Goal: Task Accomplishment & Management: Manage account settings

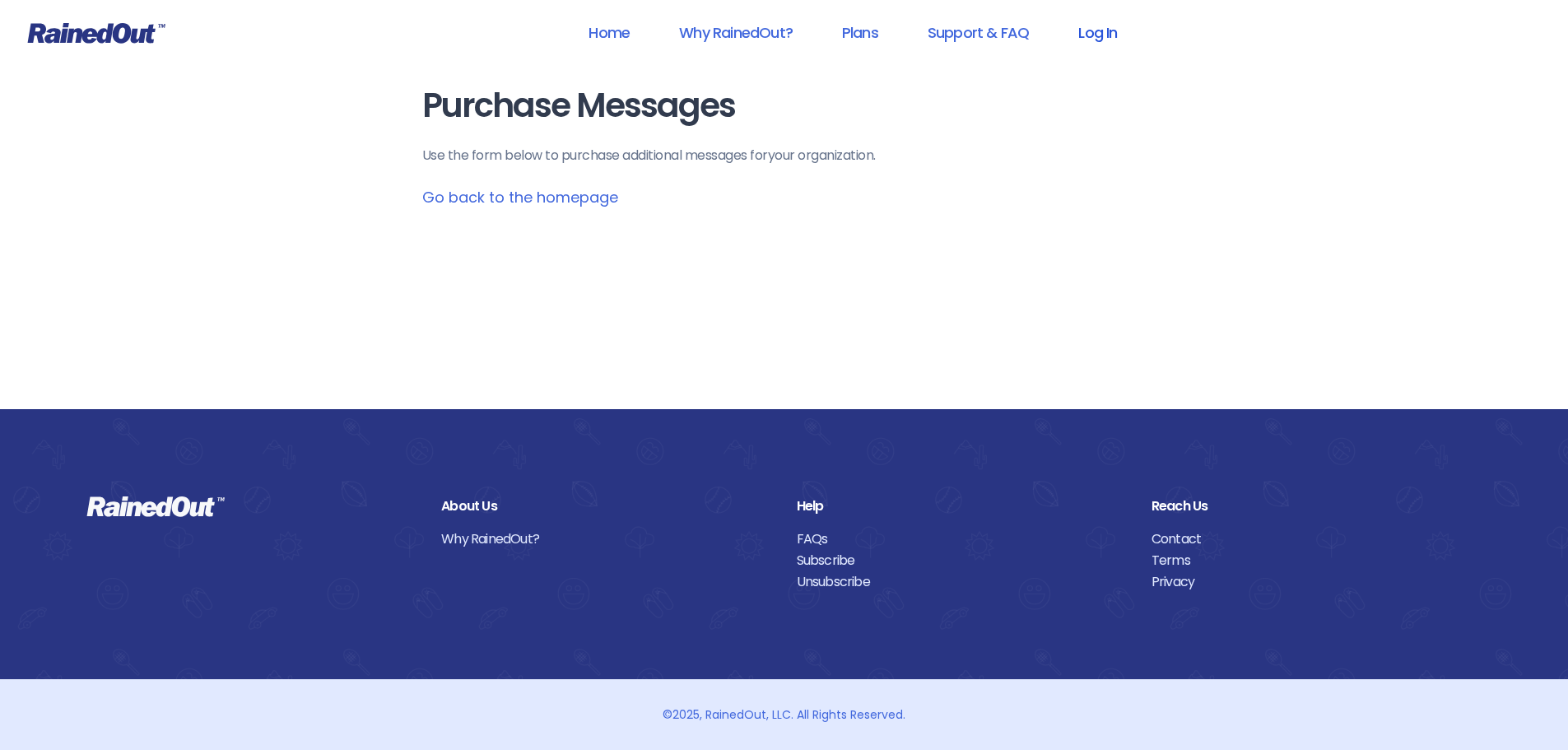
click at [1104, 23] on link "Log In" at bounding box center [1097, 33] width 81 height 37
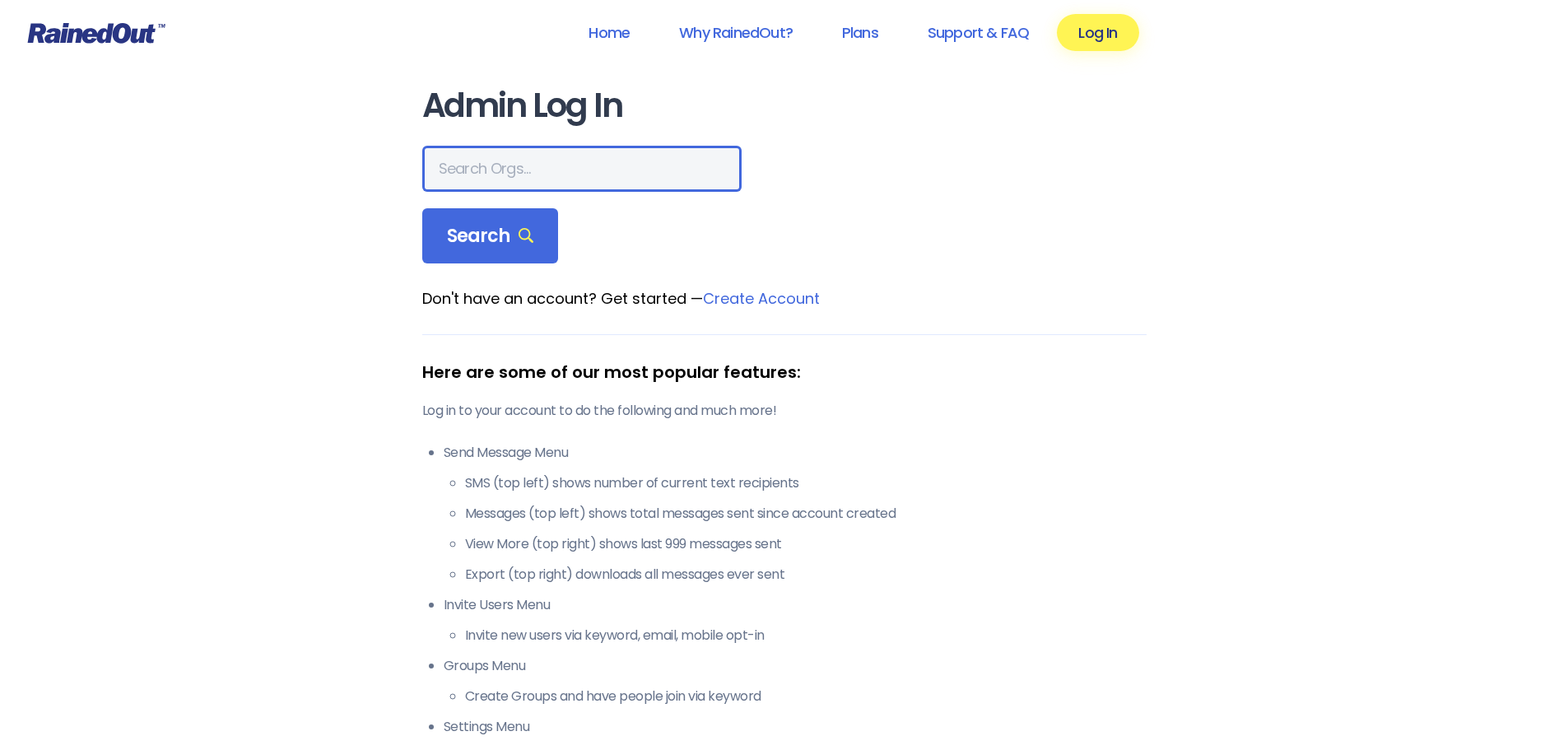
click at [596, 163] on input "text" at bounding box center [581, 169] width 320 height 46
type input "USTA [US_STATE][GEOGRAPHIC_DATA]"
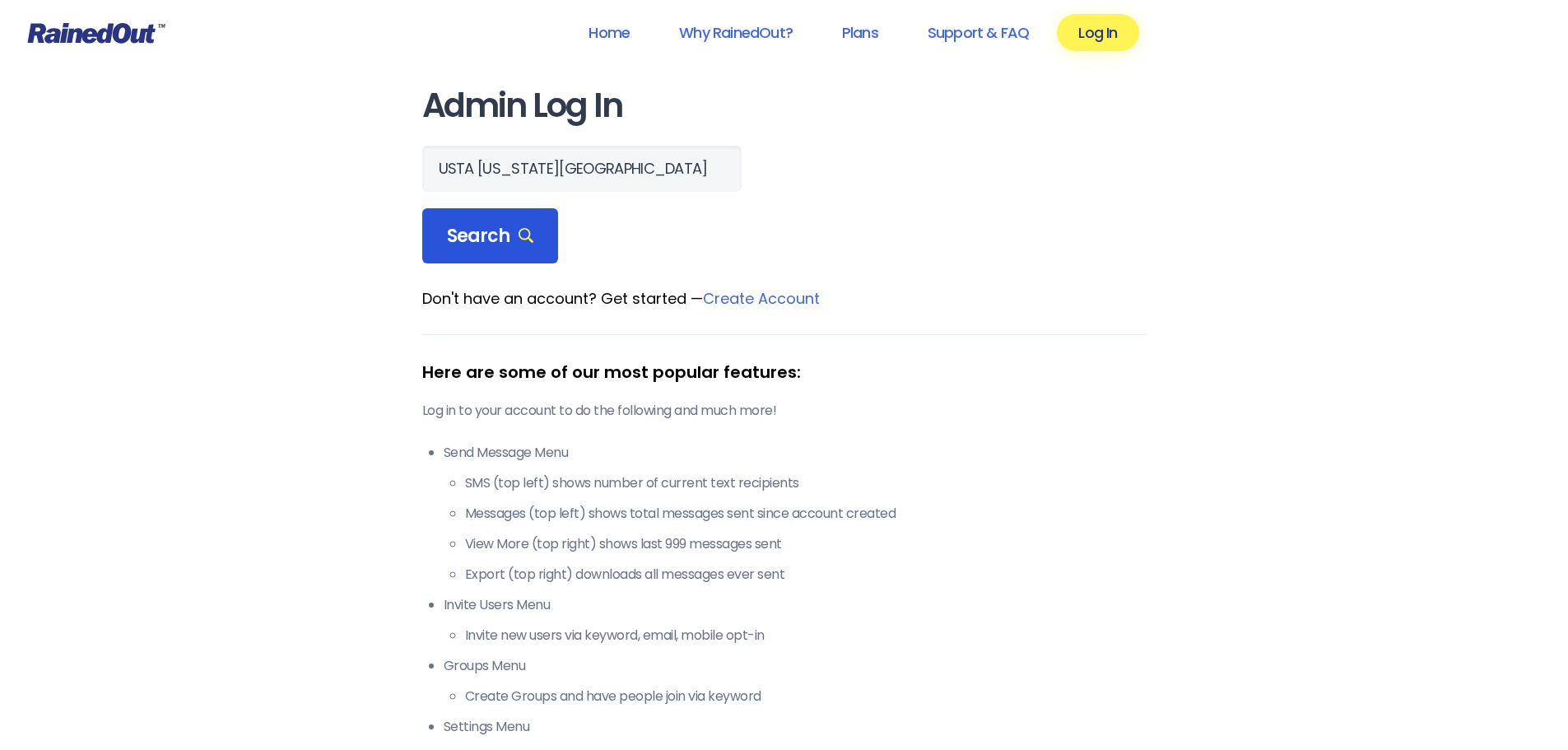
click at [474, 227] on span "Search" at bounding box center [491, 236] width 87 height 23
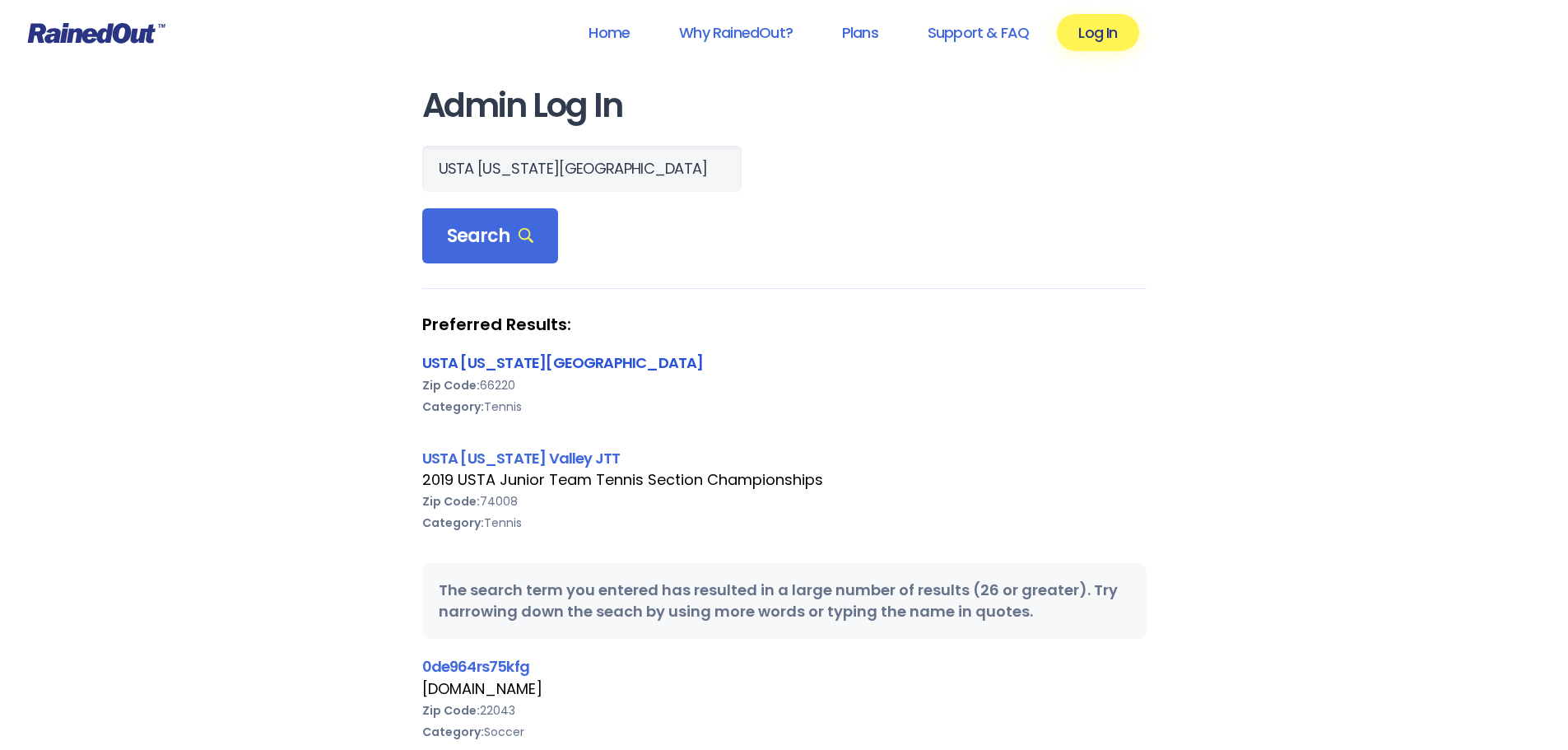
click at [517, 363] on link "USTA [US_STATE][GEOGRAPHIC_DATA]" at bounding box center [563, 362] width 282 height 21
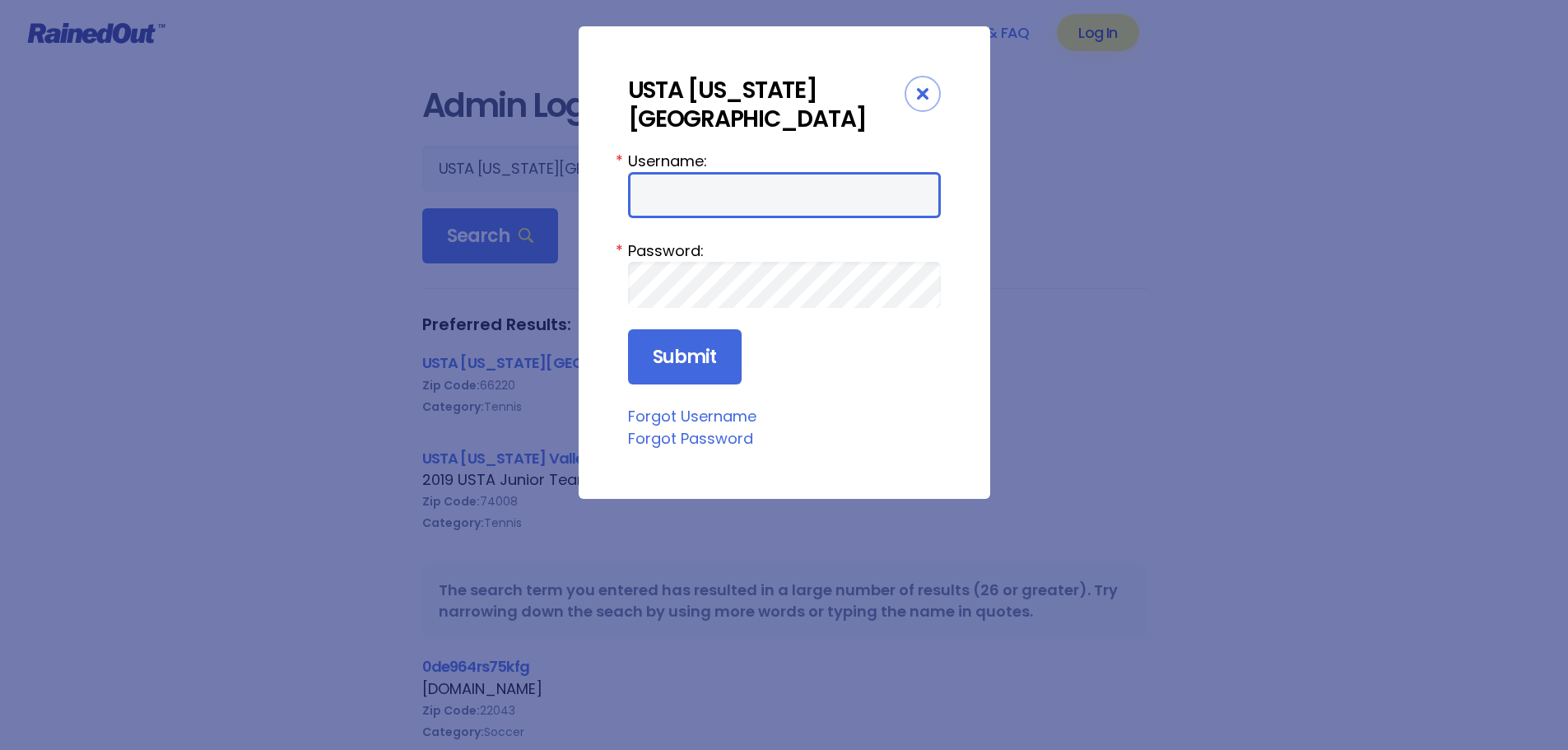
type input "ustamv"
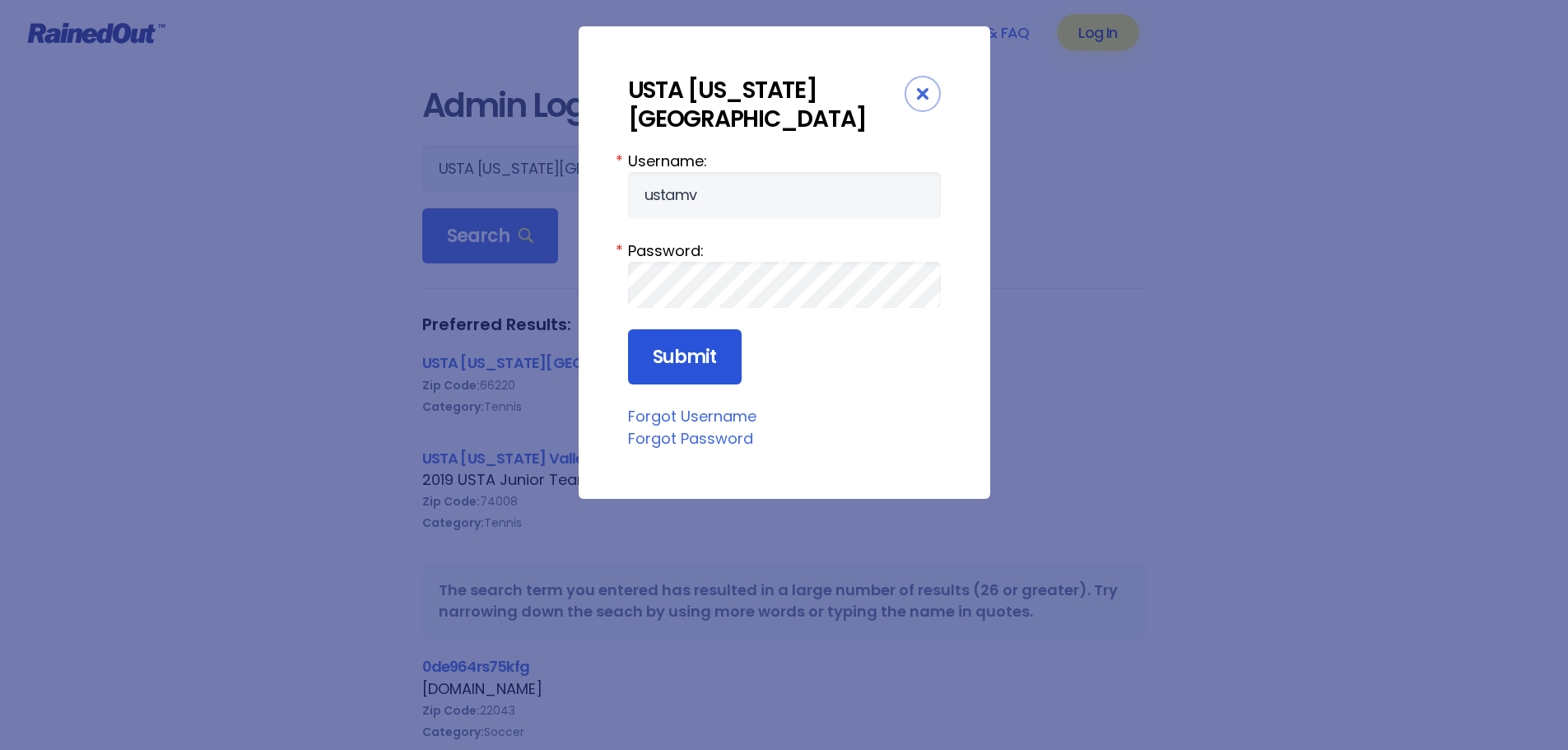
click at [695, 338] on input "Submit" at bounding box center [685, 357] width 113 height 56
